Goal: Task Accomplishment & Management: Complete application form

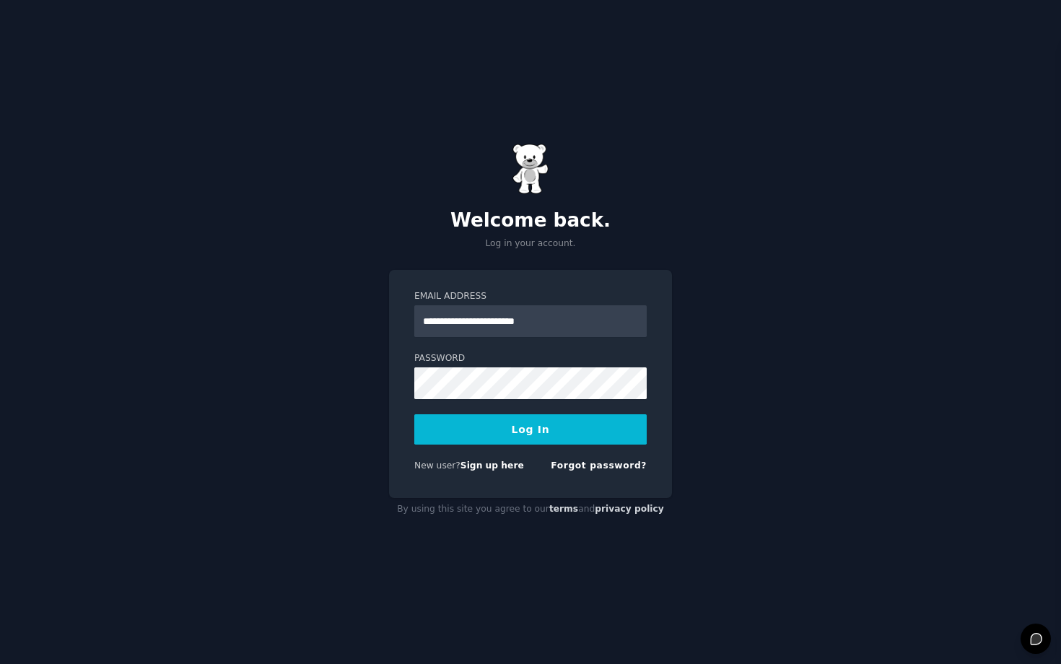
type input "**********"
click at [414, 414] on button "Log In" at bounding box center [530, 429] width 232 height 30
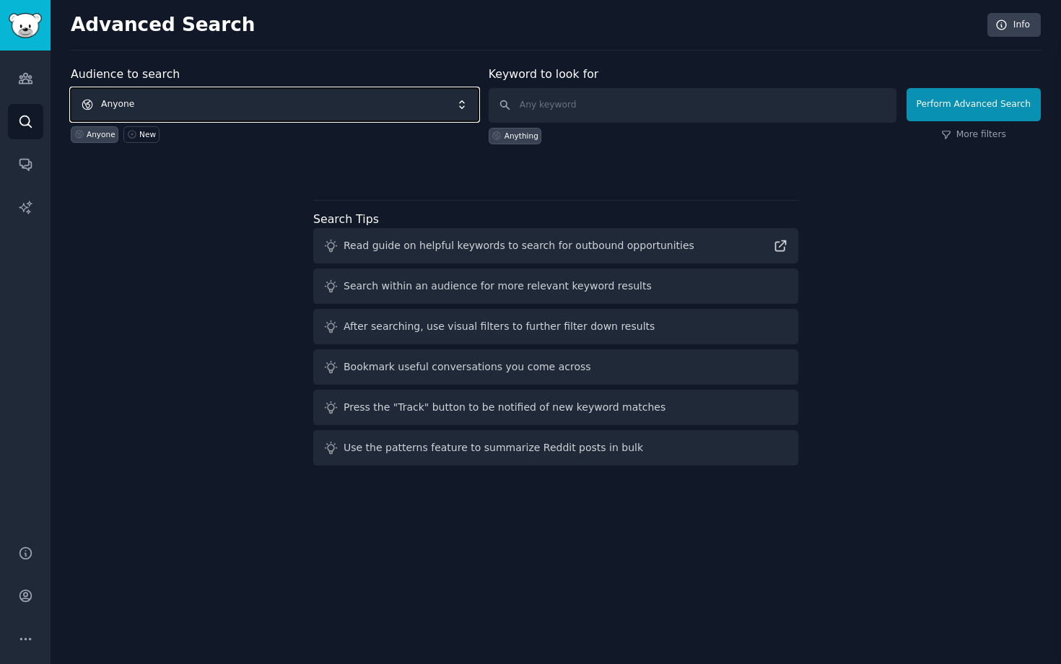
click at [158, 103] on span "Anyone" at bounding box center [275, 104] width 408 height 33
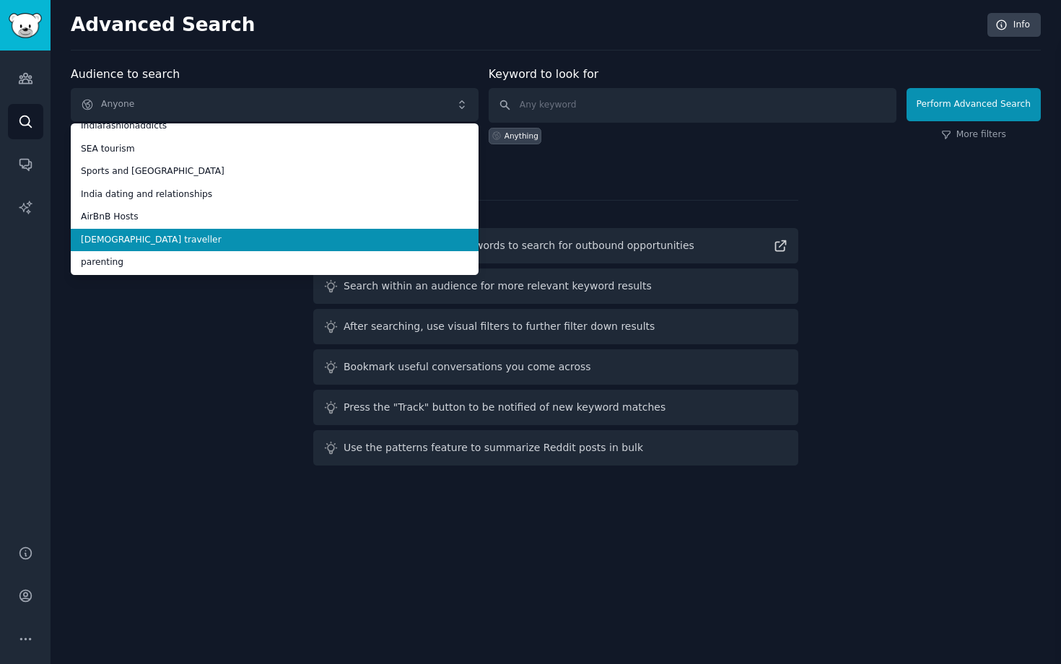
scroll to position [126, 0]
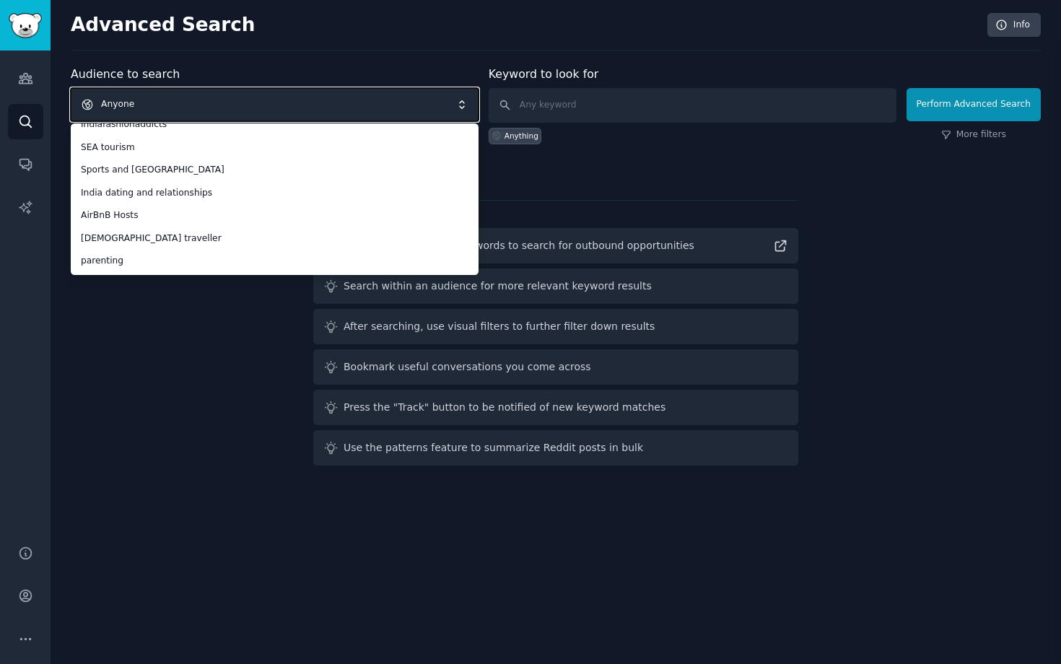
click at [203, 103] on span "Anyone" at bounding box center [275, 104] width 408 height 33
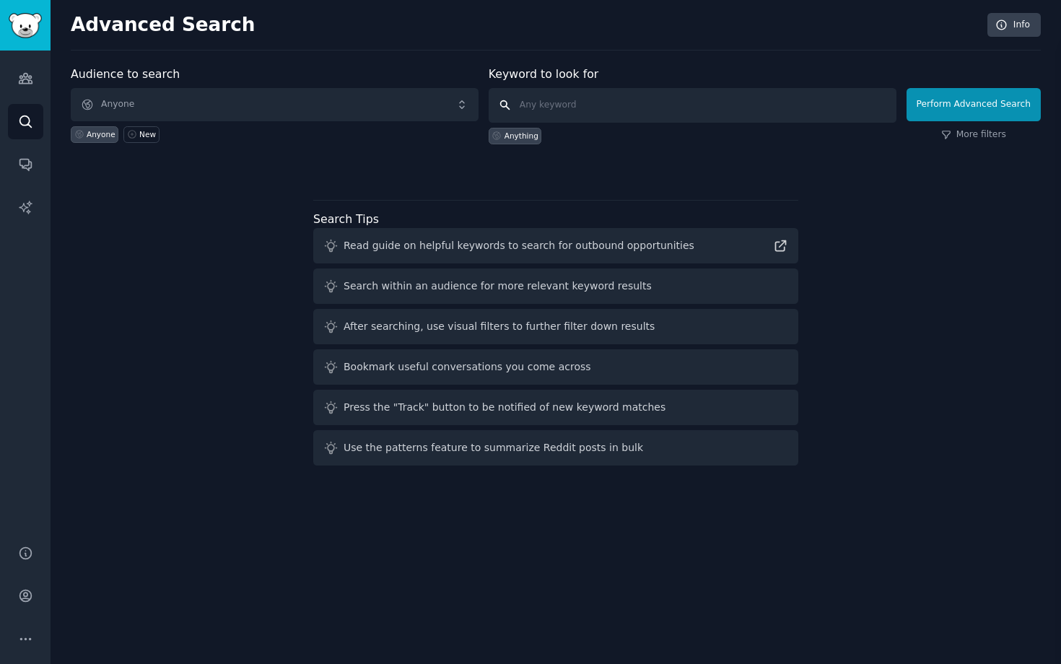
click at [553, 109] on input "text" at bounding box center [693, 105] width 408 height 35
click at [182, 104] on span "Anyone" at bounding box center [275, 104] width 408 height 33
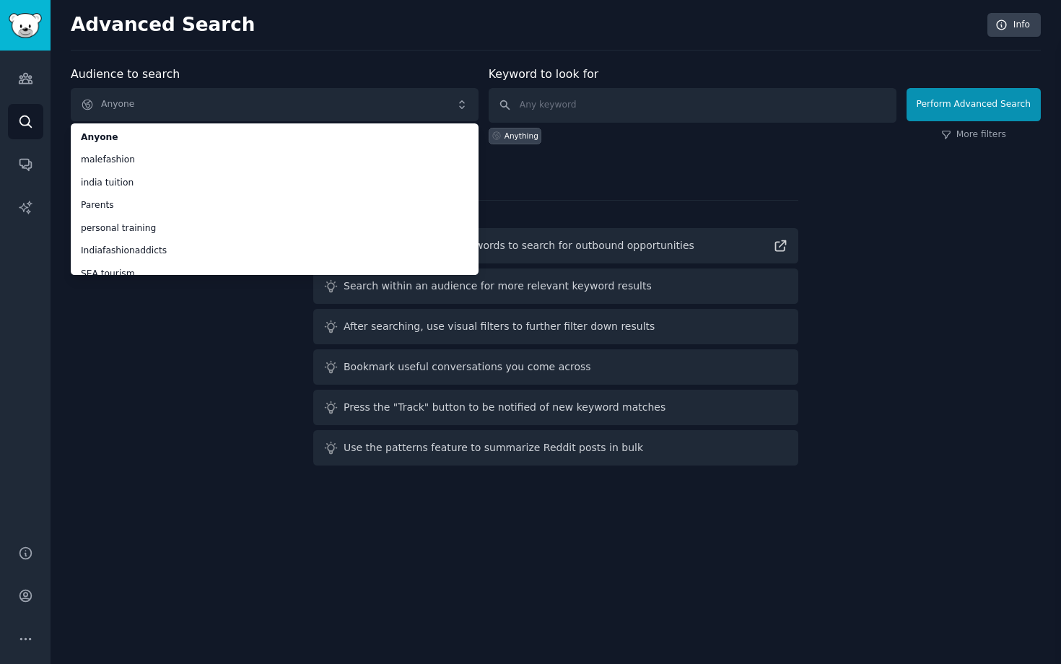
drag, startPoint x: 156, startPoint y: 142, endPoint x: 206, endPoint y: 69, distance: 88.9
click at [206, 69] on div "Audience to search Anyone Anyone malefashion [GEOGRAPHIC_DATA] tuition Parents …" at bounding box center [275, 105] width 408 height 79
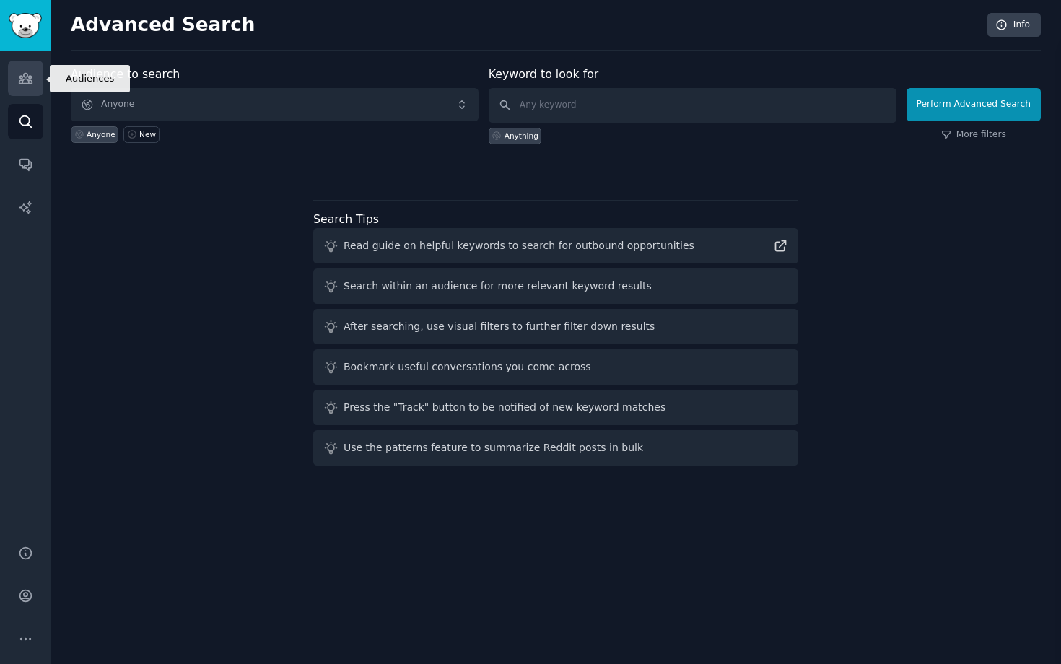
click at [30, 71] on icon "Sidebar" at bounding box center [25, 78] width 15 height 15
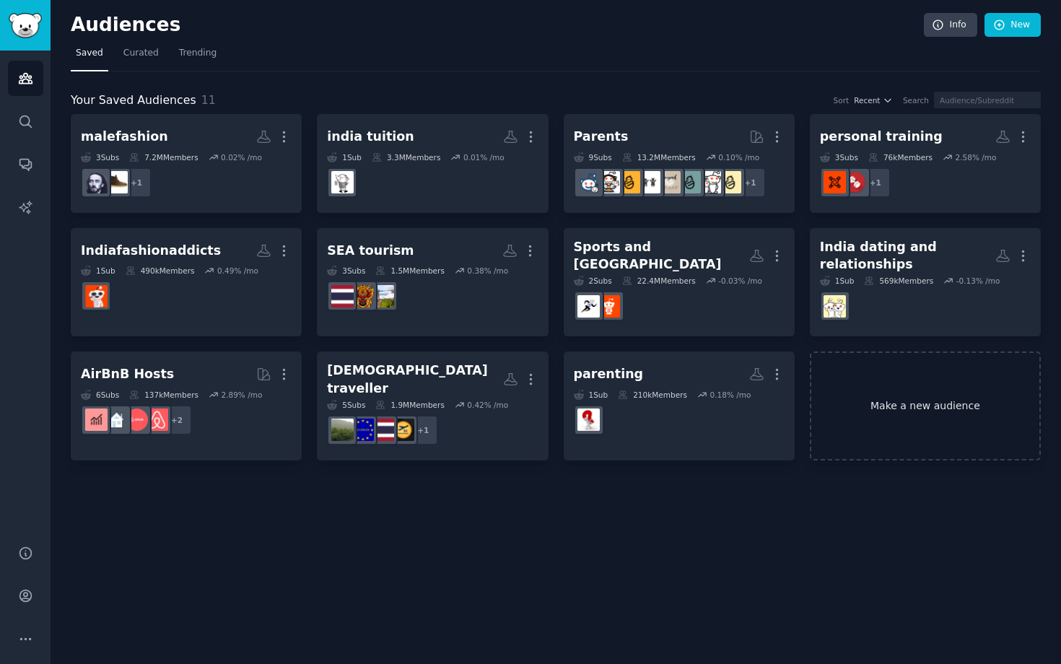
click at [909, 376] on link "Make a new audience" at bounding box center [925, 406] width 231 height 109
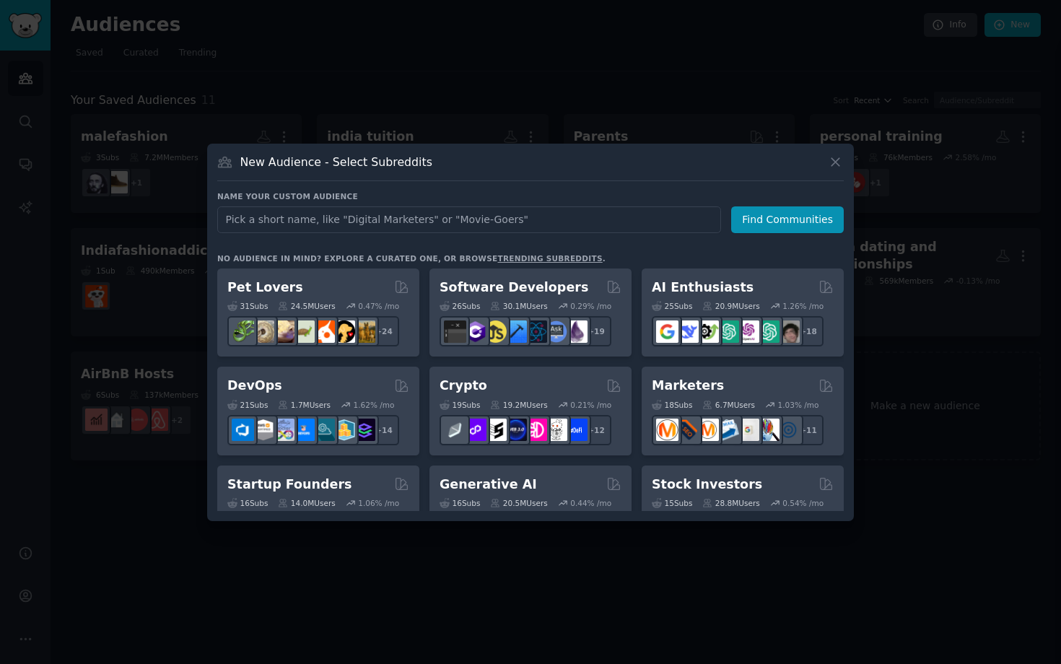
click at [526, 217] on input "text" at bounding box center [469, 219] width 504 height 27
